Goal: Transaction & Acquisition: Purchase product/service

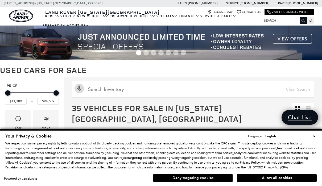
click at [199, 179] on button "Deny targeting cookies" at bounding box center [193, 178] width 80 height 9
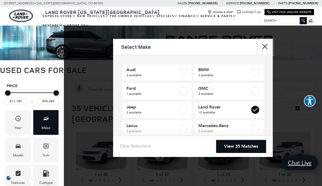
type input "$17,684"
checkbox input "true"
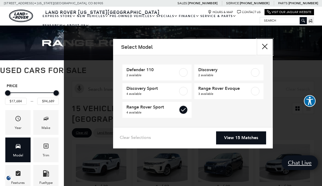
checkbox input "true"
